Goal: Task Accomplishment & Management: Use online tool/utility

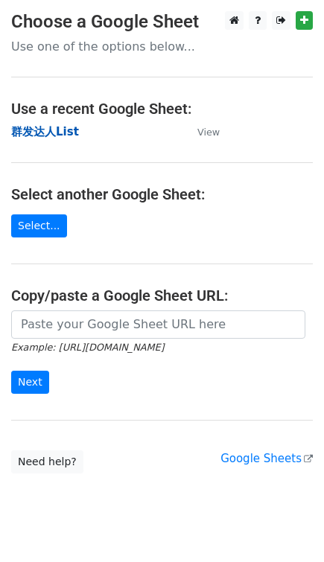
click at [60, 130] on strong "群发达人List" at bounding box center [45, 131] width 68 height 13
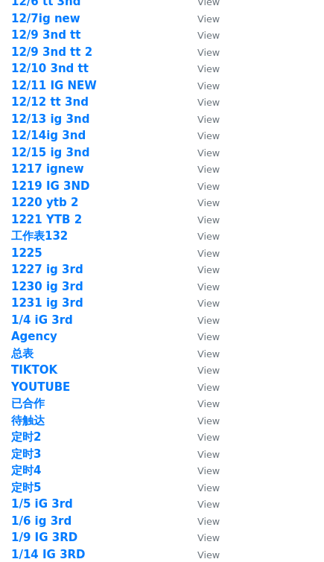
scroll to position [2165, 0]
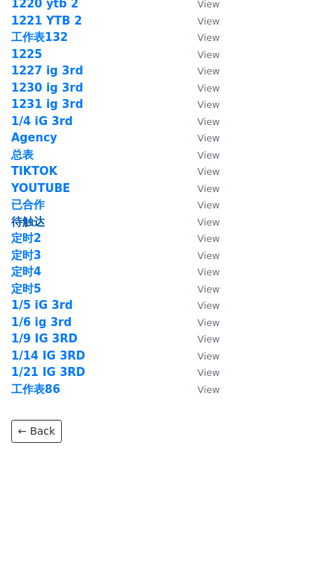
click at [36, 220] on strong "待触达" at bounding box center [27, 221] width 33 height 13
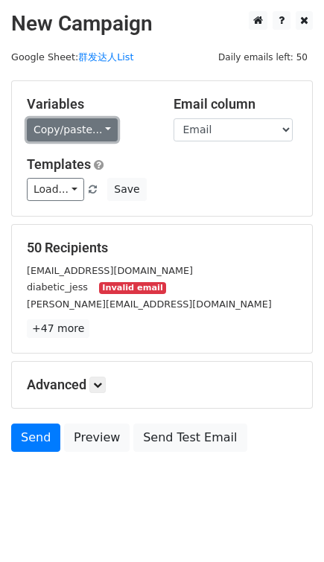
click at [43, 130] on link "Copy/paste..." at bounding box center [72, 129] width 91 height 23
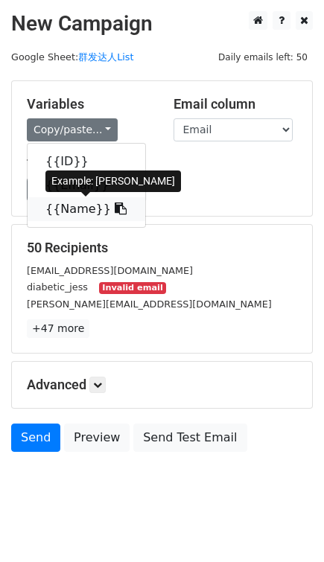
click at [68, 208] on link "{{Name}}" at bounding box center [87, 209] width 118 height 24
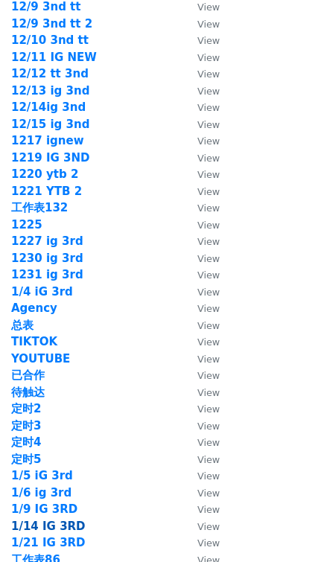
scroll to position [2165, 0]
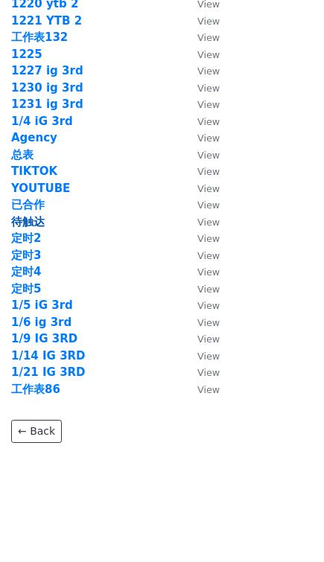
click at [39, 222] on strong "待触达" at bounding box center [27, 221] width 33 height 13
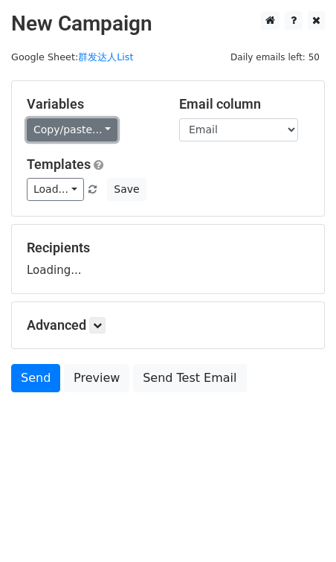
click at [48, 126] on link "Copy/paste..." at bounding box center [72, 129] width 91 height 23
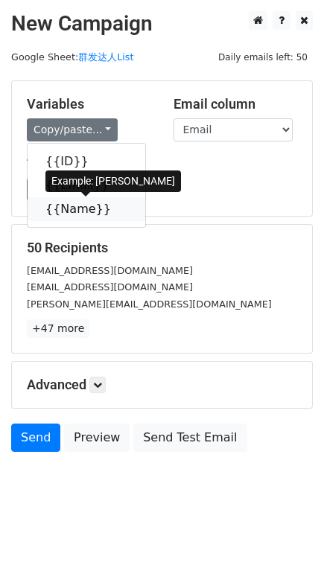
click at [98, 210] on link "{{Name}}" at bounding box center [87, 209] width 118 height 24
